Goal: Transaction & Acquisition: Purchase product/service

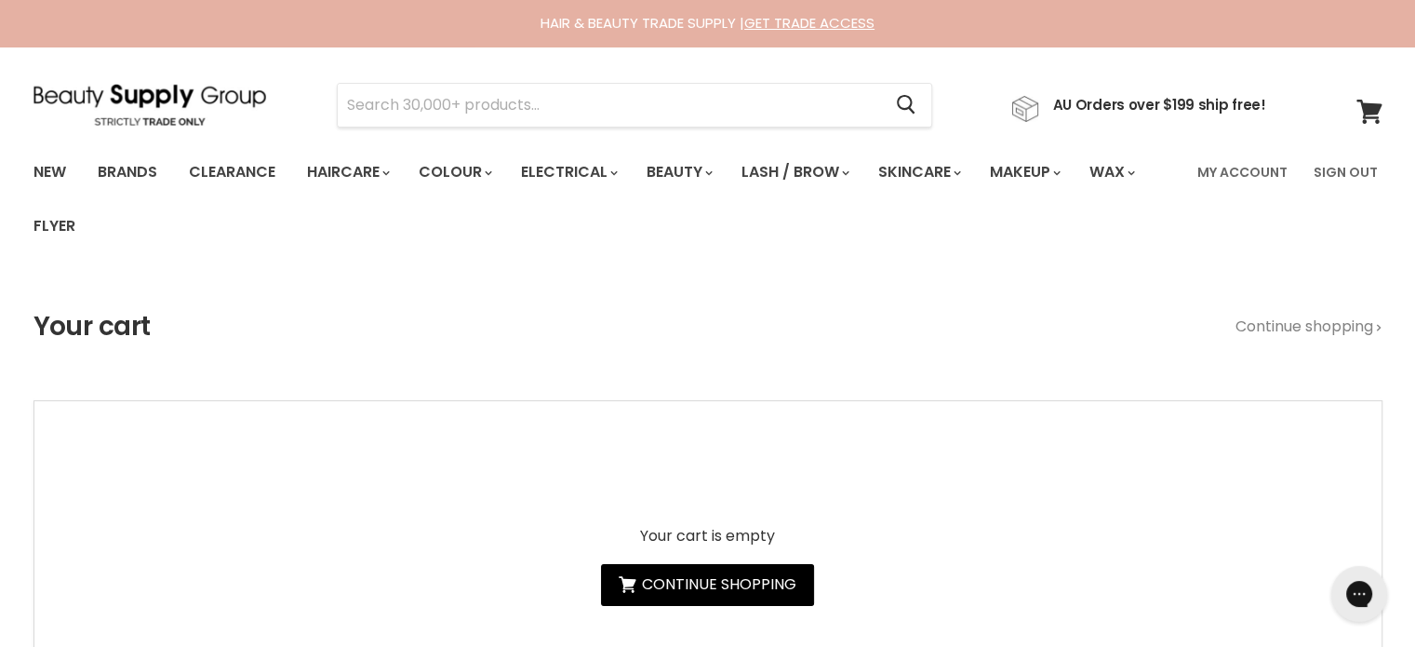
type input "Yuko Lock In Color Treatment"
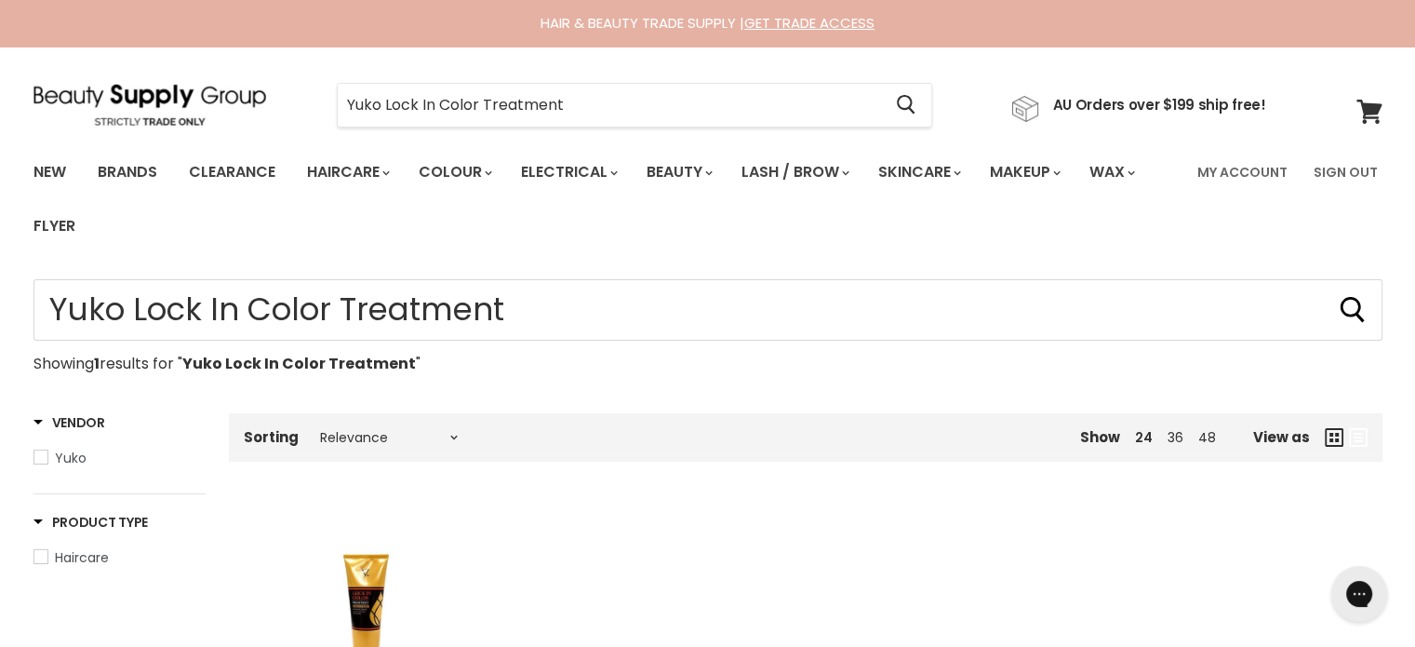
scroll to position [279, 0]
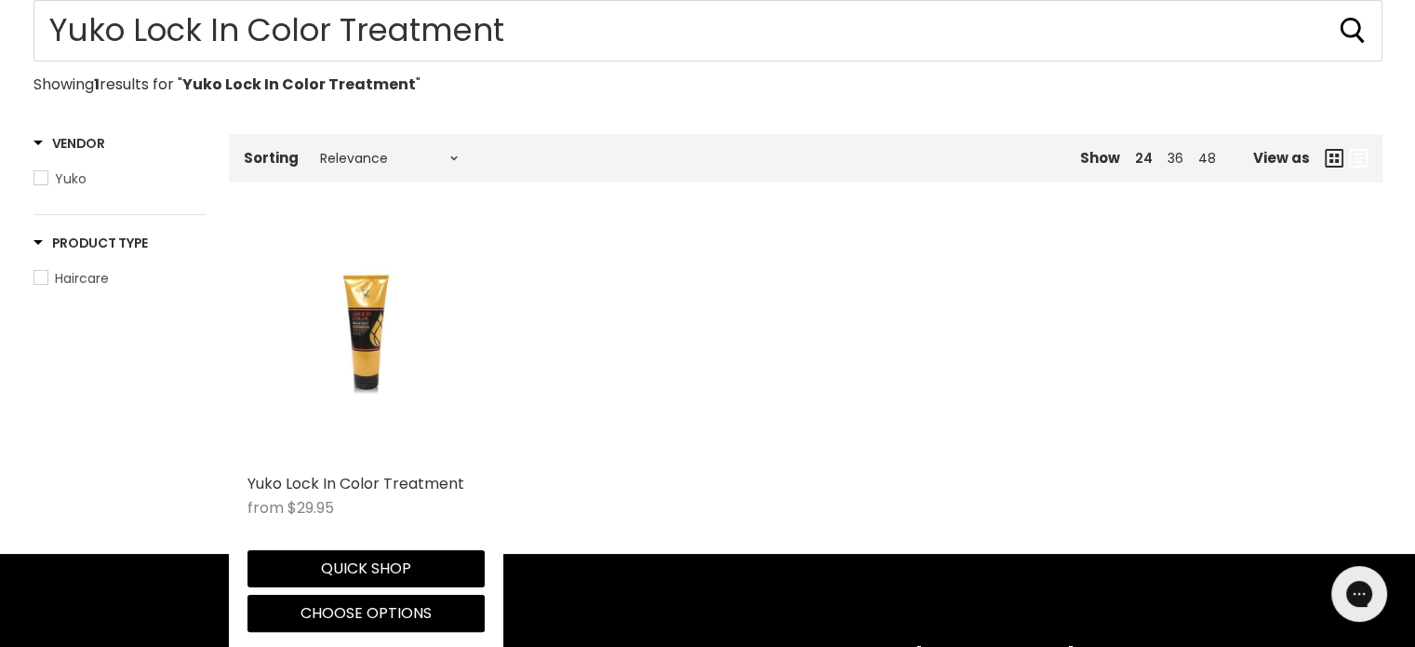
click at [373, 336] on img "Main content" at bounding box center [366, 345] width 158 height 237
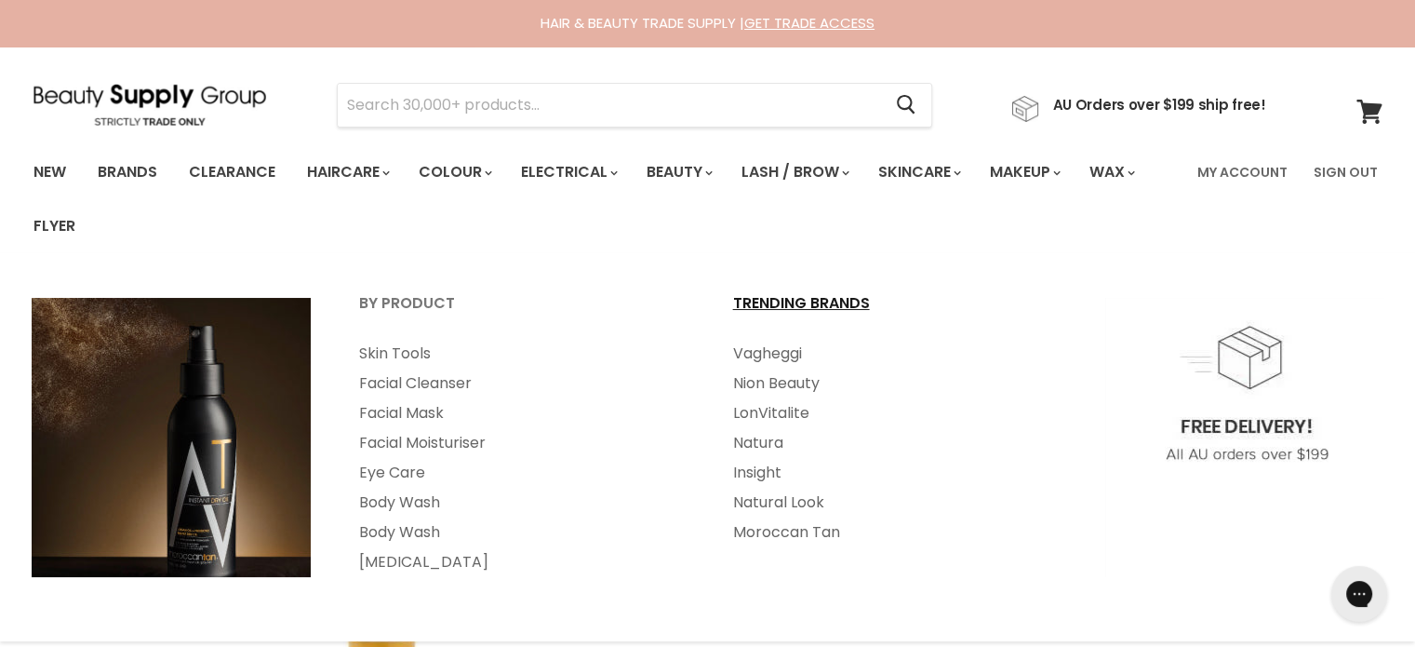
scroll to position [372, 0]
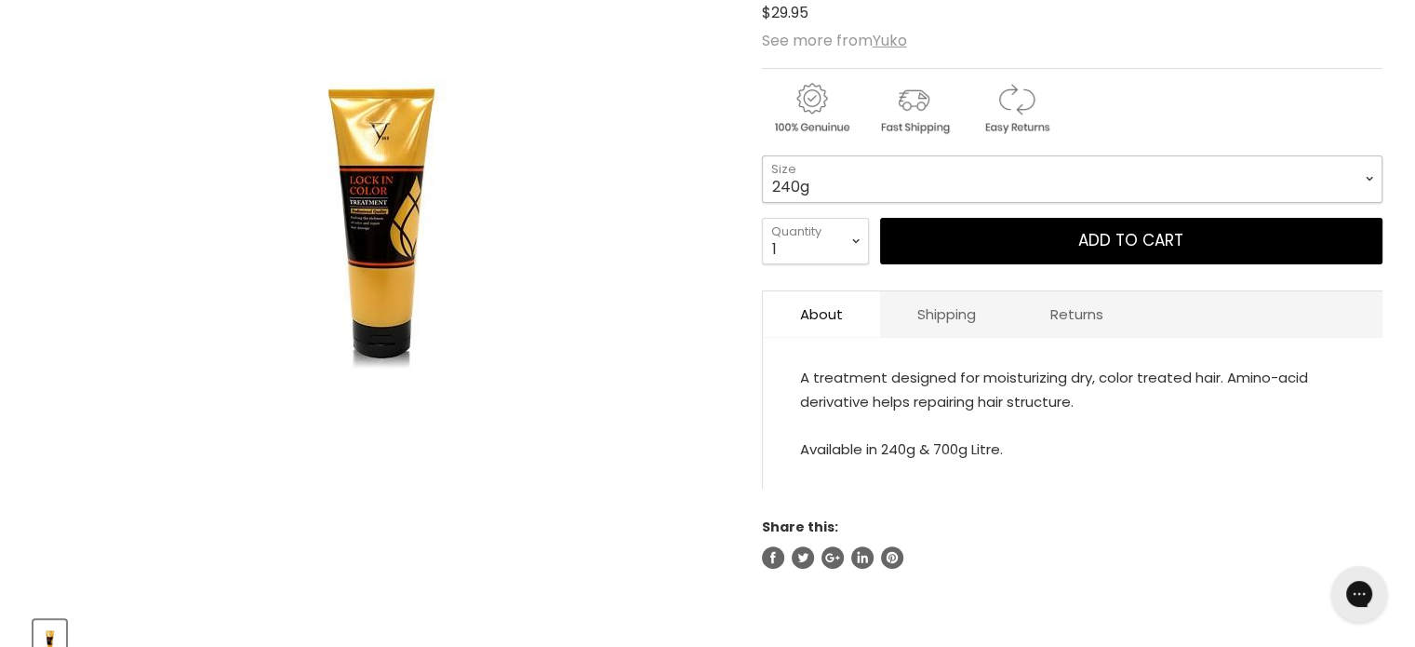
click at [841, 190] on select "700g 240g" at bounding box center [1072, 178] width 621 height 47
click at [751, 140] on article "Click or scroll to zoom Tap or pinch to zoom Yuko Lock In Color Treatment No re…" at bounding box center [707, 287] width 1349 height 761
